Goal: Information Seeking & Learning: Understand process/instructions

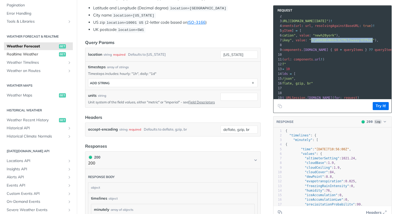
click at [41, 52] on span "Realtime Weather" at bounding box center [32, 54] width 51 height 5
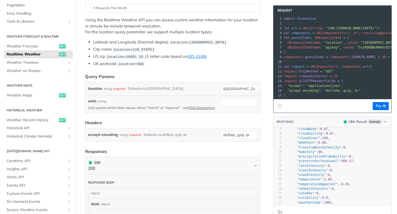
scroll to position [114, 0]
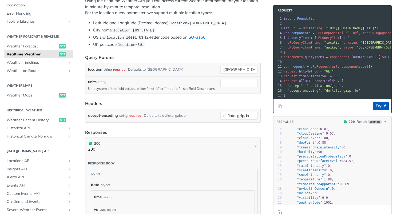
click at [379, 105] on button "Try It!" at bounding box center [381, 106] width 16 height 8
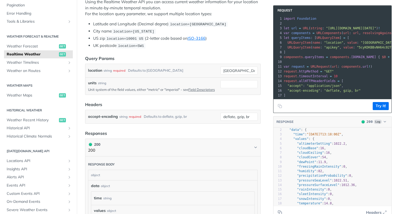
scroll to position [0, 0]
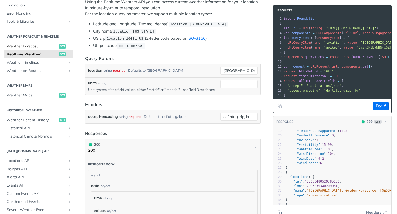
click at [32, 44] on span "Weather Forecast" at bounding box center [32, 46] width 51 height 5
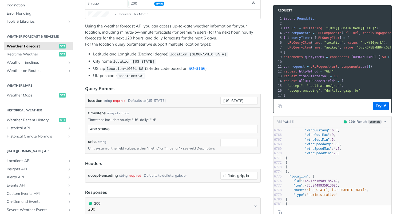
click at [298, 180] on span ""lat"" at bounding box center [298, 181] width 10 height 4
type textarea "lat"
click at [298, 180] on span ""lat"" at bounding box center [298, 181] width 10 height 4
type textarea "lat"
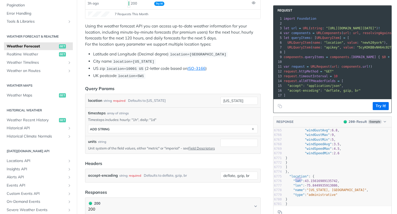
click at [298, 180] on span ""lat"" at bounding box center [298, 181] width 10 height 4
click at [298, 188] on span ""name"" at bounding box center [298, 190] width 11 height 4
type textarea "name"
click at [298, 188] on span ""name"" at bounding box center [298, 190] width 11 height 4
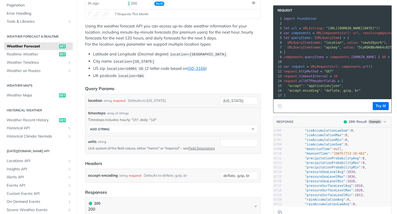
scroll to position [30390, 0]
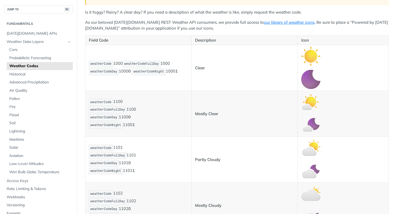
scroll to position [115, 0]
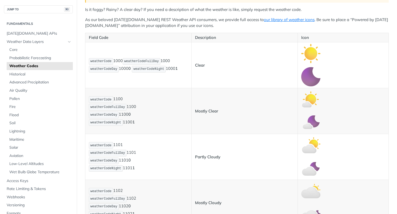
click at [105, 67] on span "weatherCodeDay" at bounding box center [103, 69] width 27 height 4
copy span "weatherCodeDay"
click at [147, 68] on span "weatherCodeNight" at bounding box center [148, 69] width 31 height 4
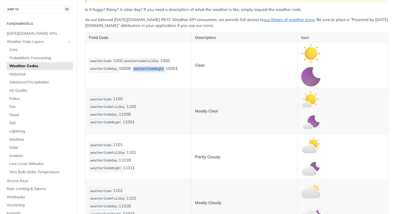
copy span "weatherCodeNight"
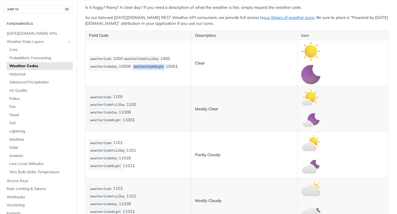
scroll to position [58, 0]
